Goal: Information Seeking & Learning: Learn about a topic

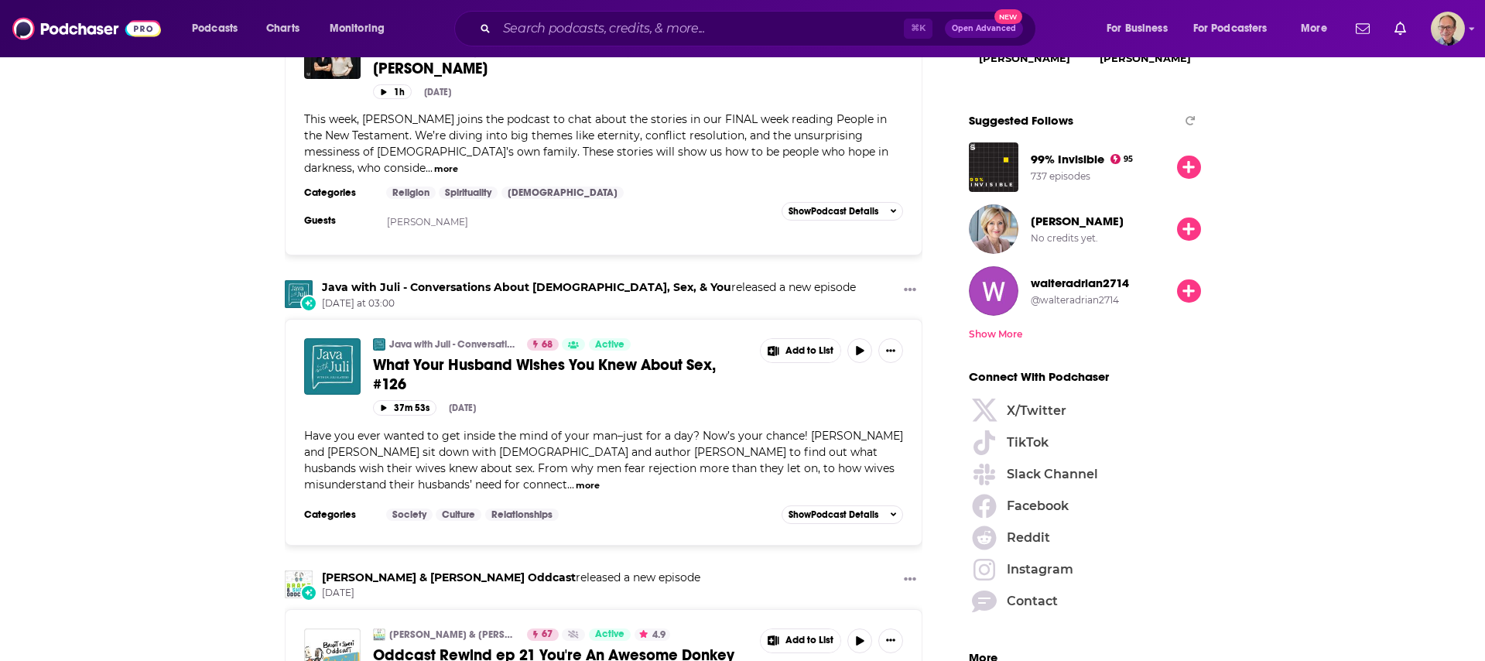
scroll to position [1882, 0]
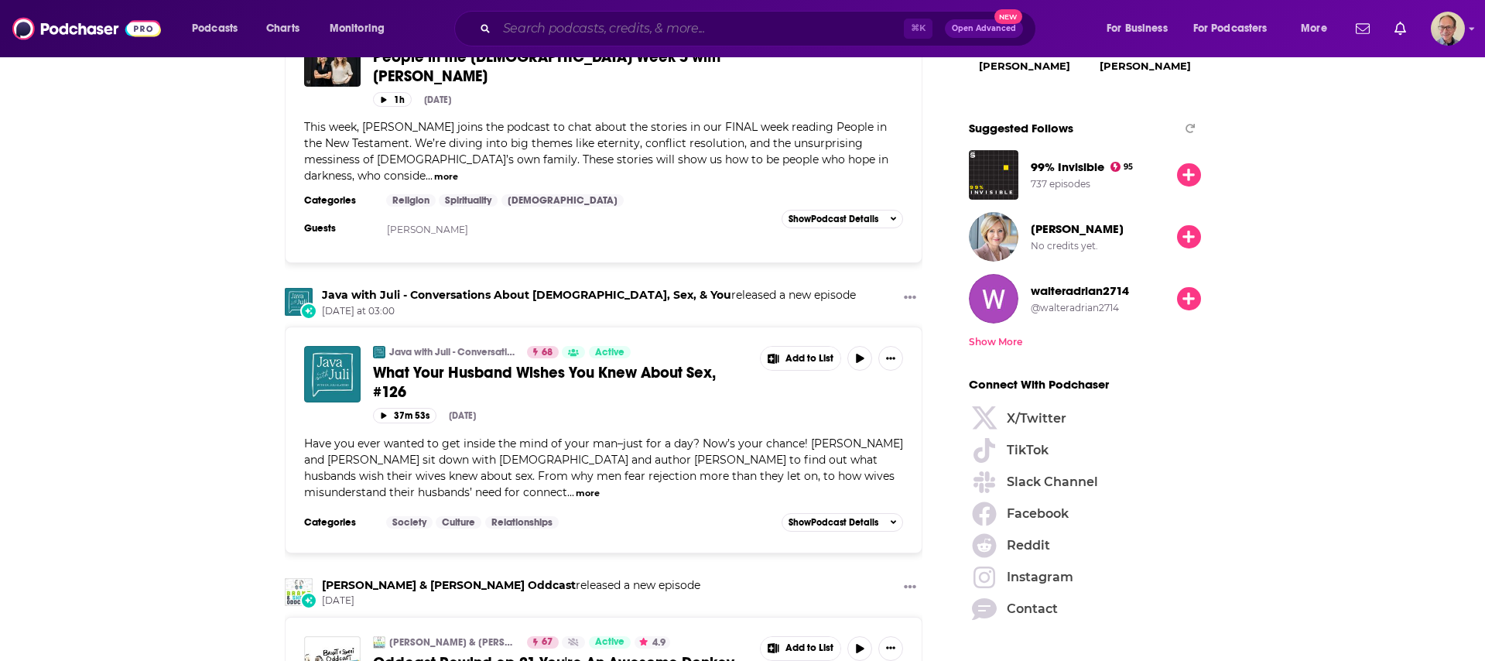
click at [540, 29] on input "Search podcasts, credits, & more..." at bounding box center [700, 28] width 407 height 25
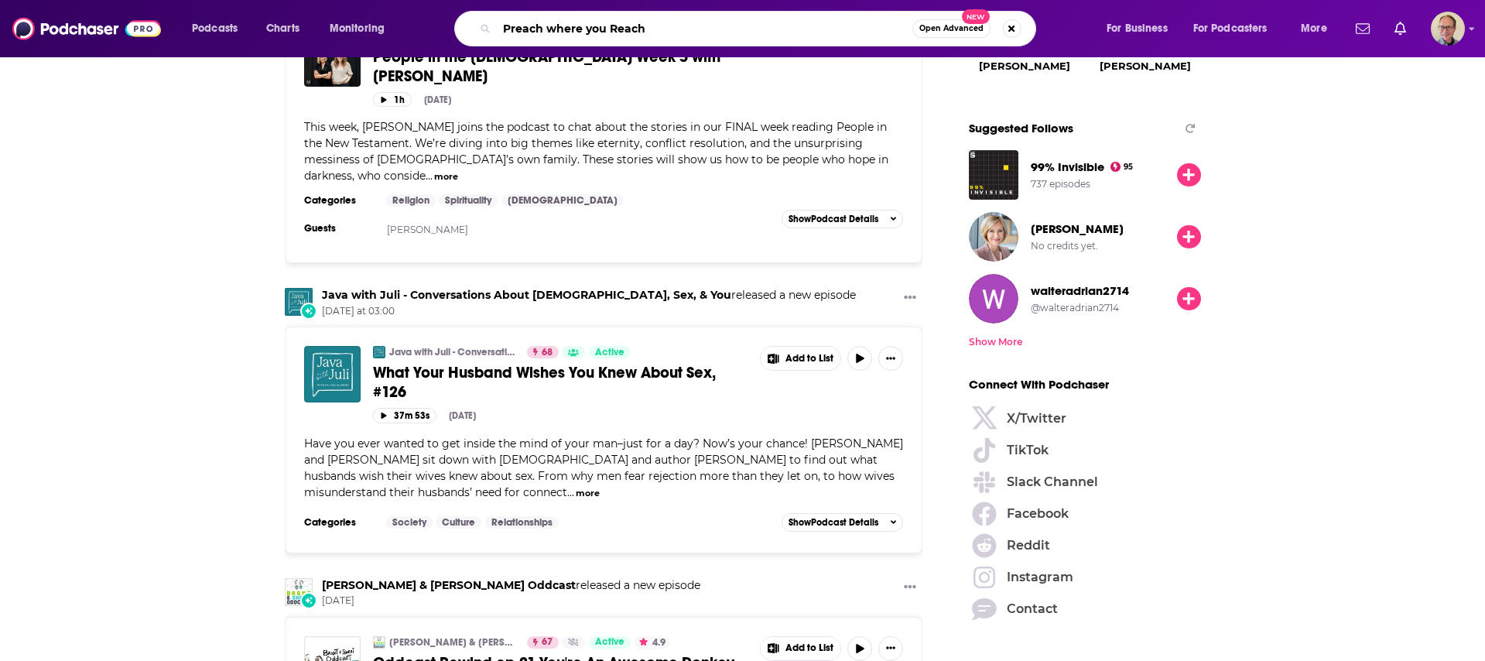
type input "Preach where you Reach"
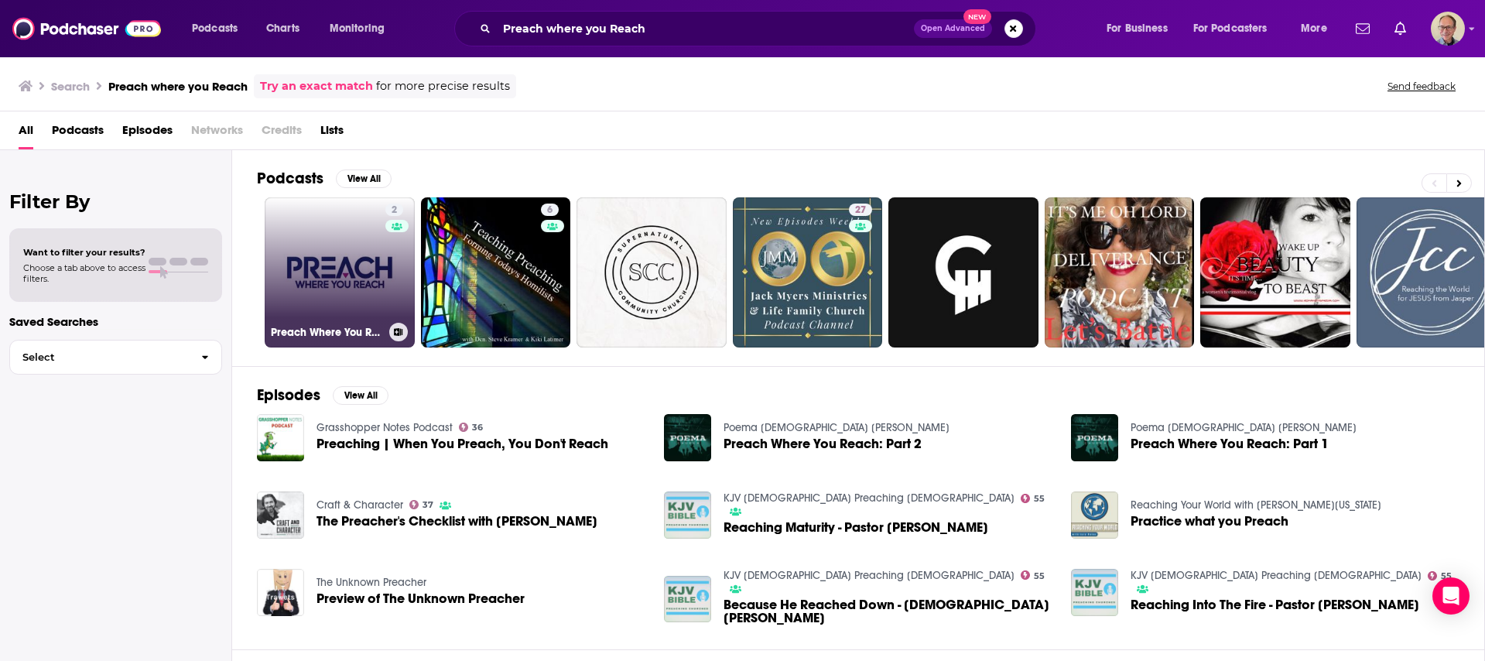
click at [355, 264] on link "2 Preach Where You Reach®" at bounding box center [340, 272] width 150 height 150
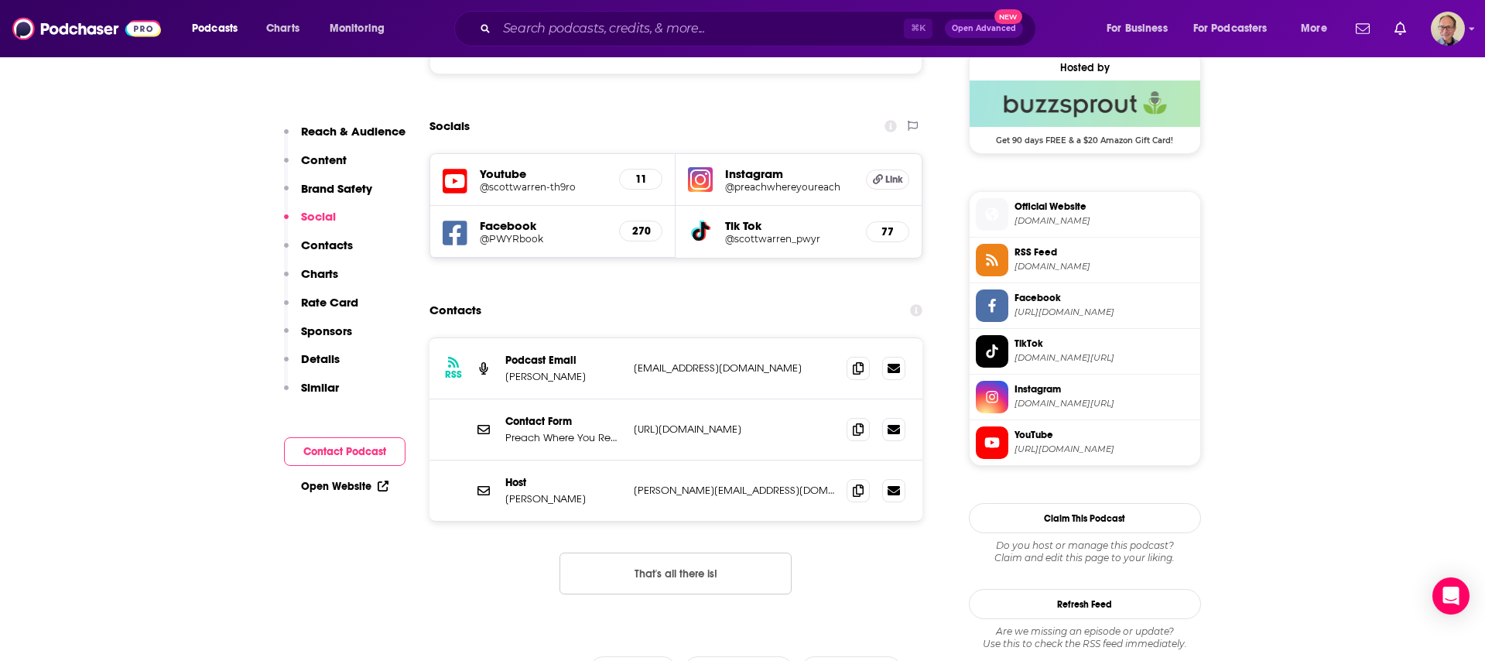
scroll to position [1142, 0]
click at [651, 24] on input "Search podcasts, credits, & more..." at bounding box center [700, 28] width 407 height 25
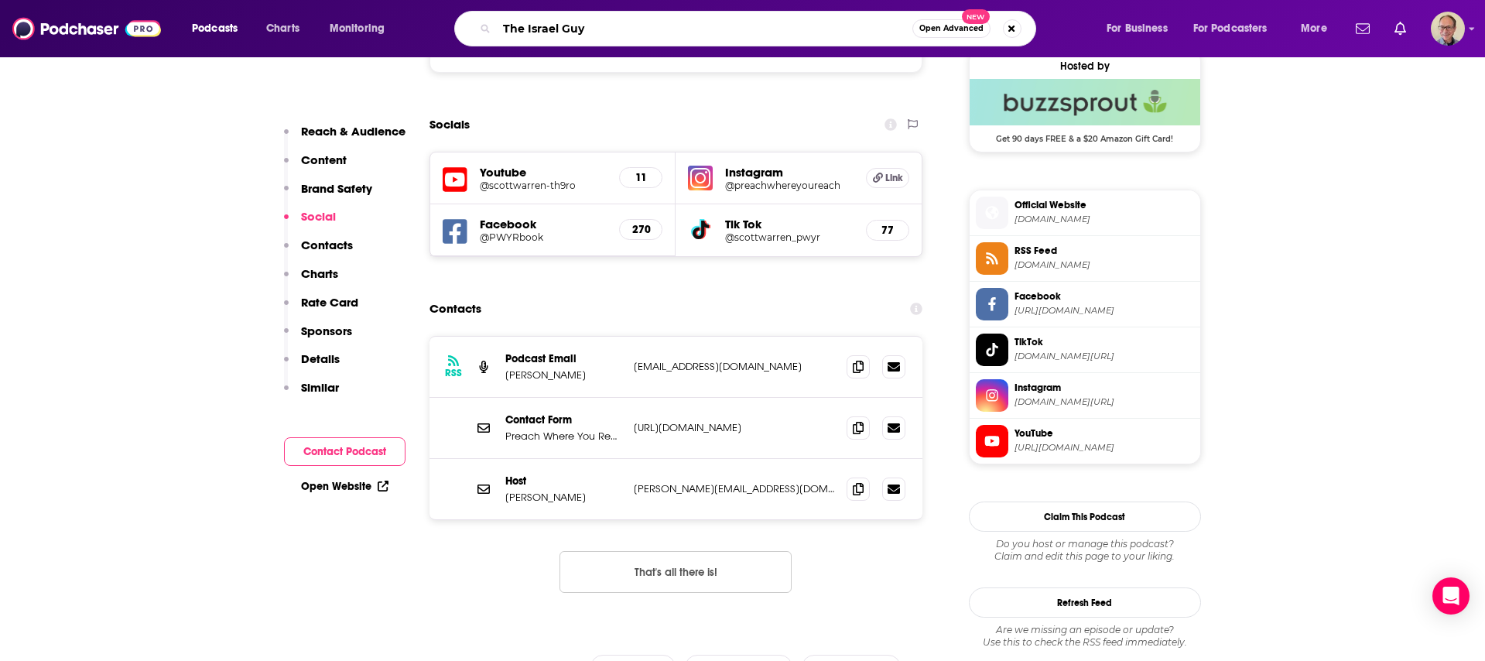
type input "The Israel Guys"
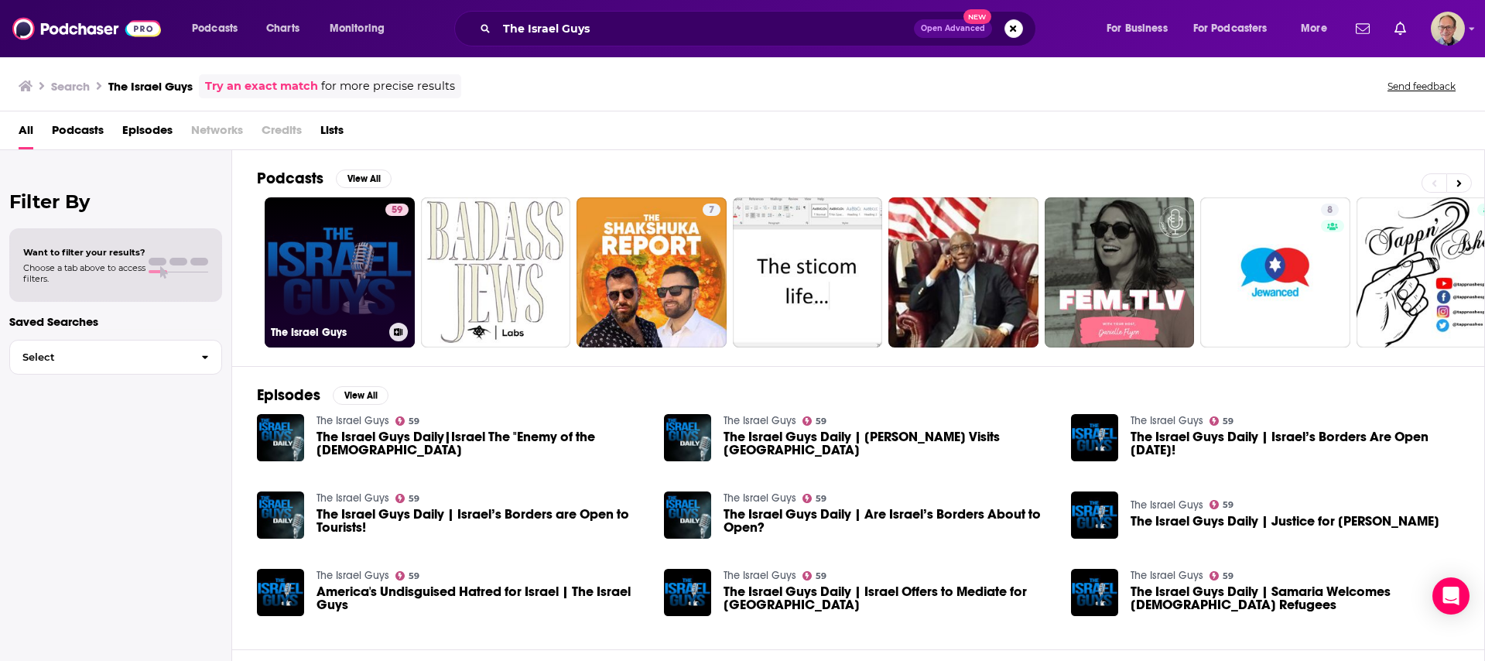
click at [344, 272] on link "59 The Israel Guys" at bounding box center [340, 272] width 150 height 150
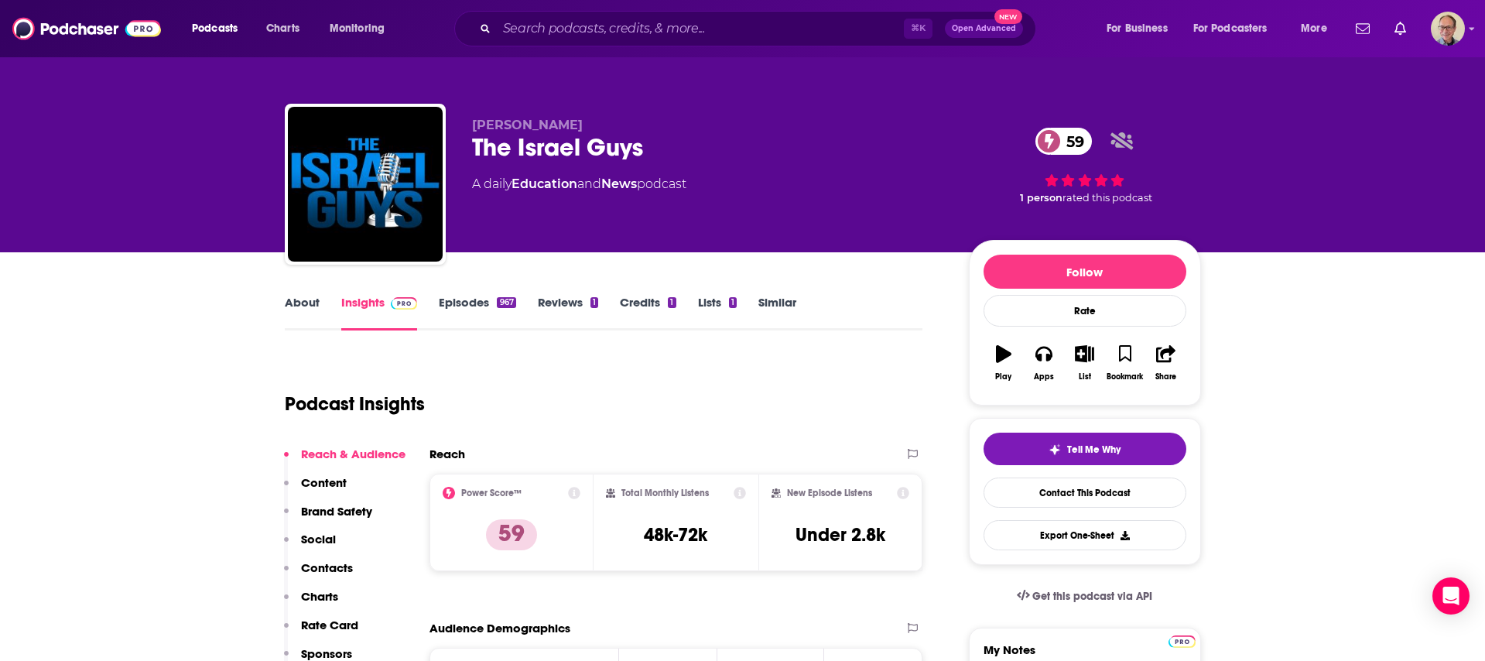
click at [306, 300] on link "About" at bounding box center [302, 313] width 35 height 36
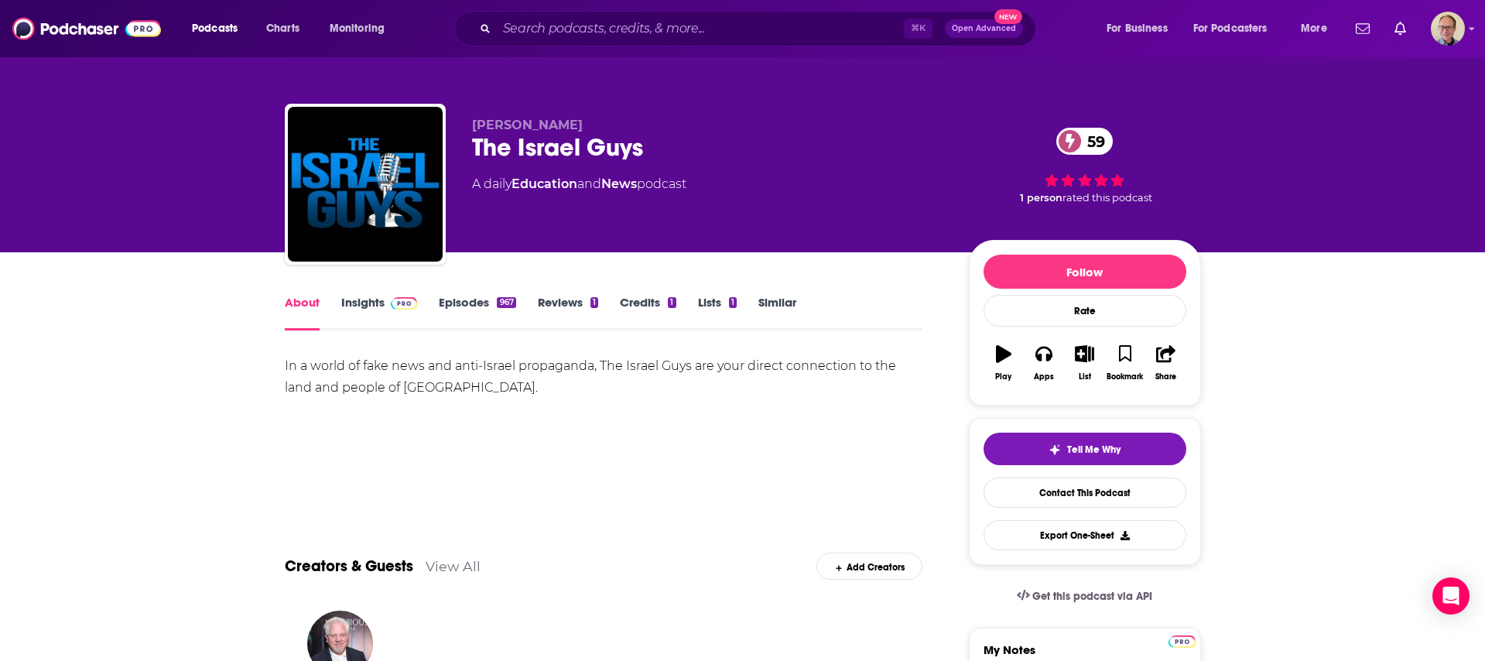
click at [354, 302] on link "Insights" at bounding box center [379, 313] width 77 height 36
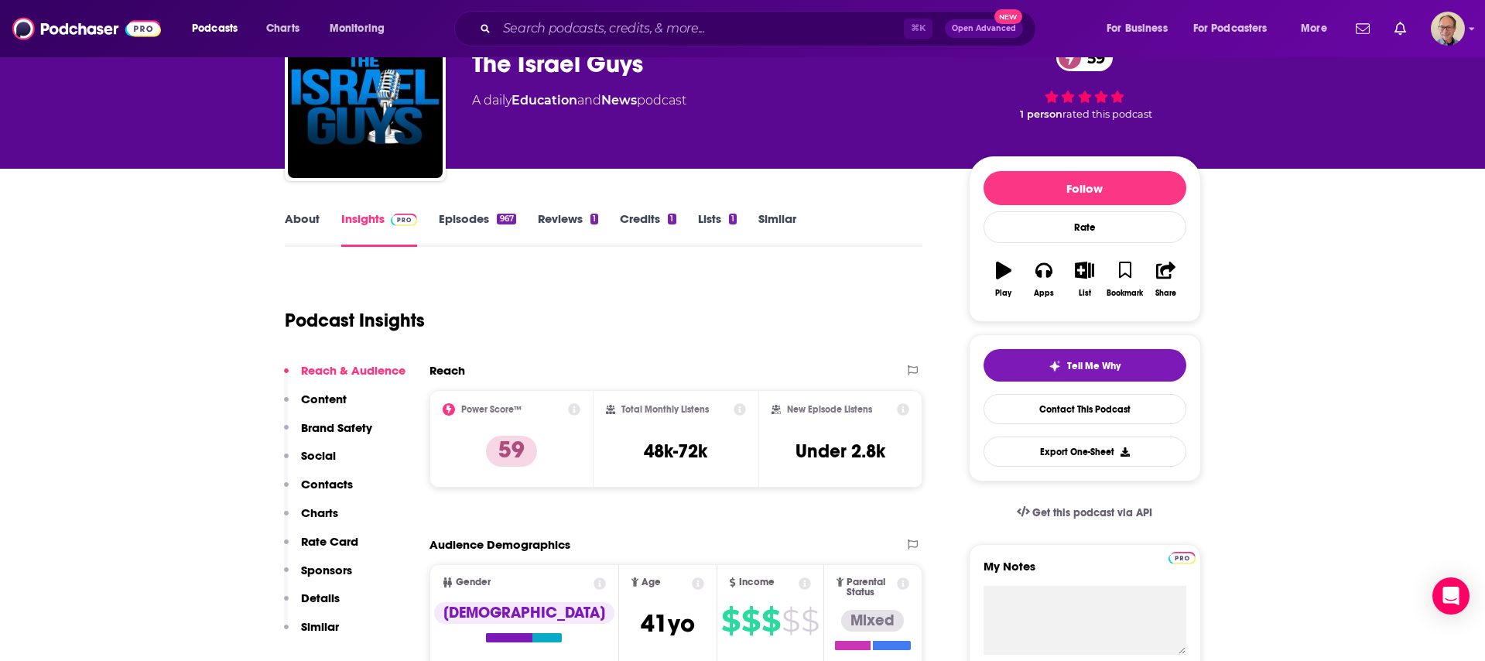
scroll to position [80, 0]
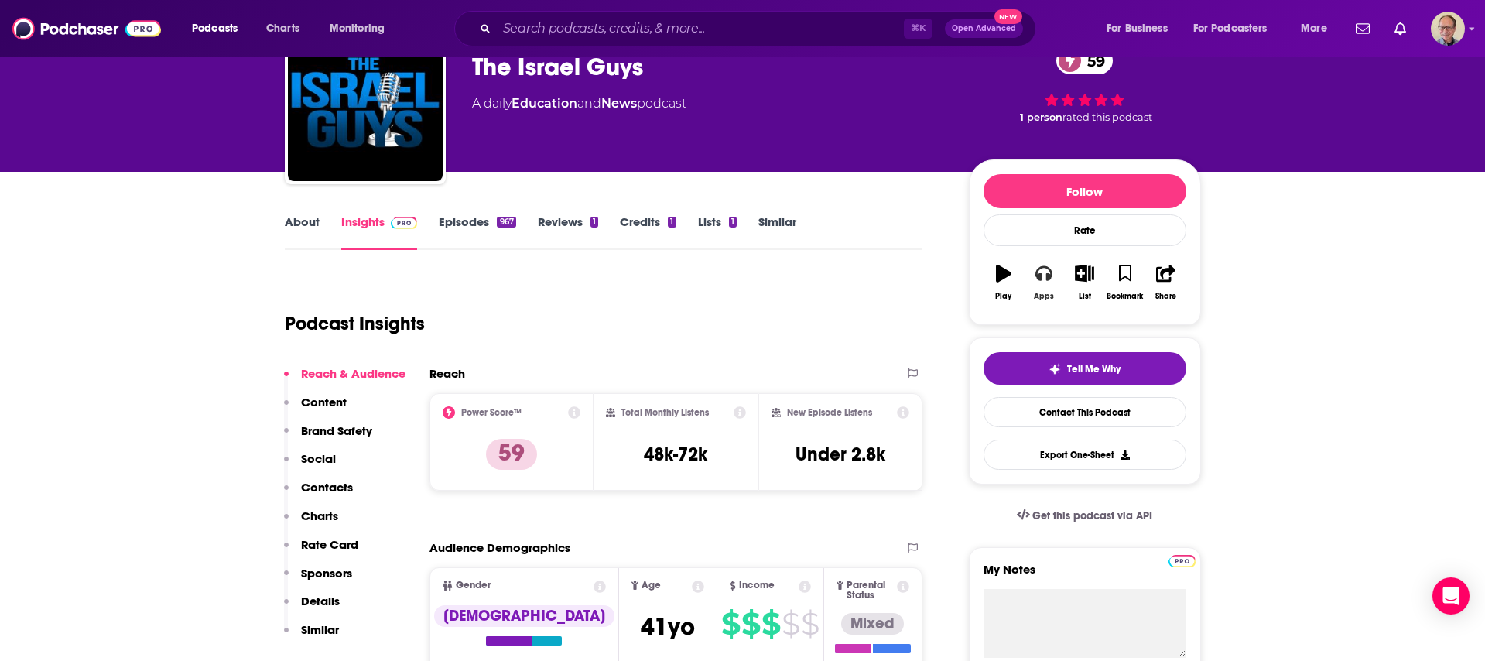
click at [1042, 279] on icon "button" at bounding box center [1044, 273] width 17 height 17
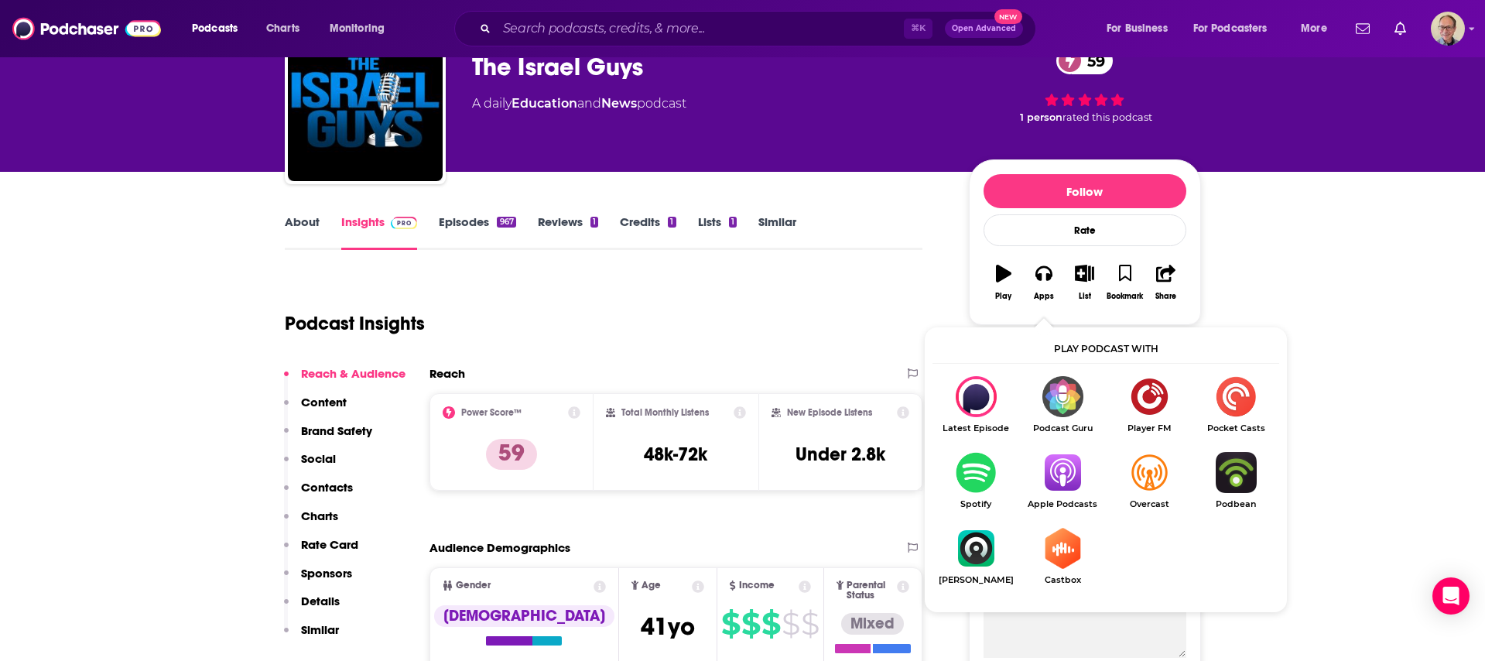
click at [1078, 471] on img "Show Listen On dropdown" at bounding box center [1062, 472] width 87 height 41
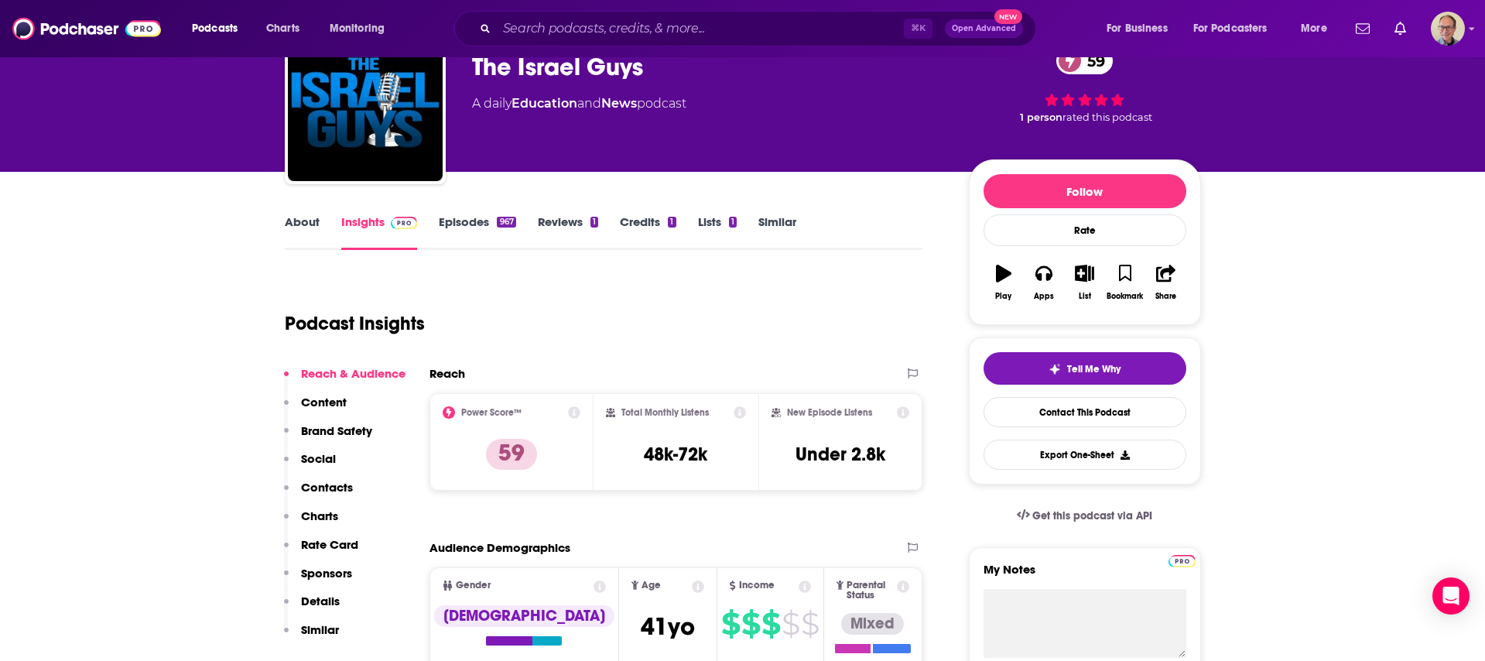
scroll to position [0, 0]
